Goal: Information Seeking & Learning: Learn about a topic

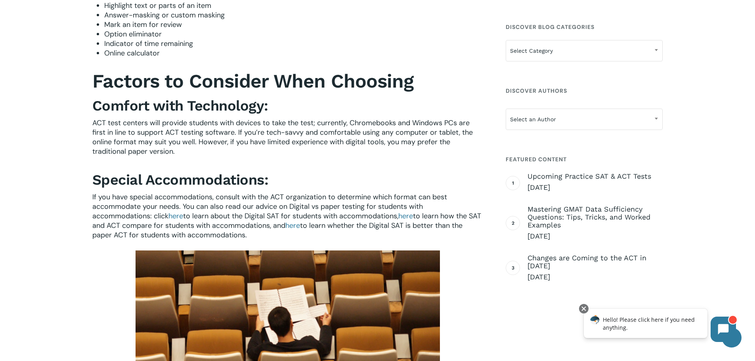
scroll to position [832, 0]
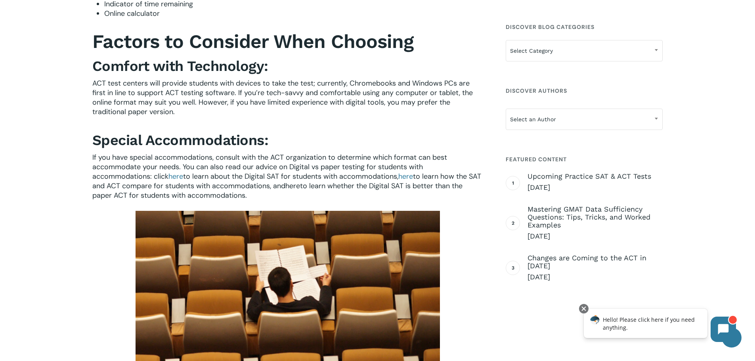
click at [300, 186] on span "here" at bounding box center [292, 186] width 15 height 10
click at [300, 187] on span "here" at bounding box center [292, 186] width 15 height 10
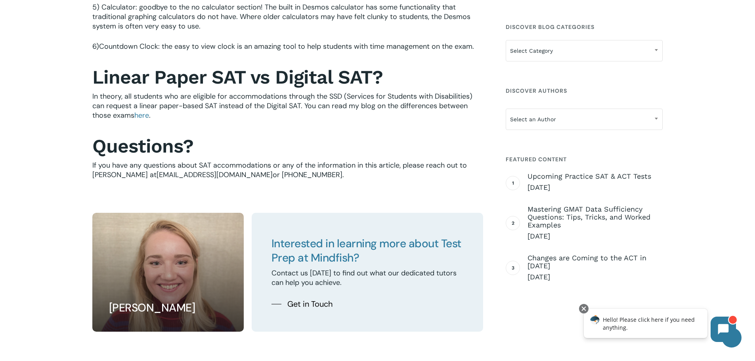
scroll to position [1149, 0]
